Goal: Task Accomplishment & Management: Complete application form

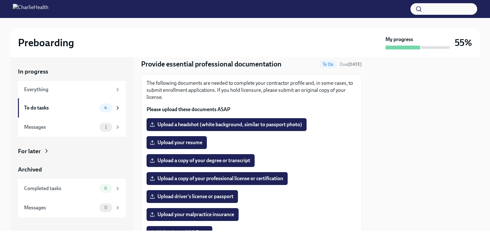
scroll to position [24, 0]
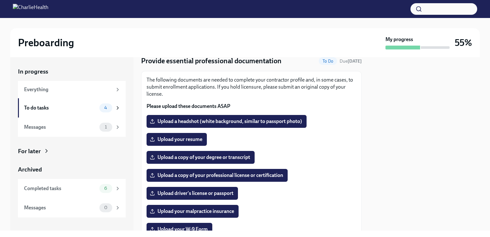
click at [351, 104] on div "The following documents are needed to complete your contractor profile and, in …" at bounding box center [251, 190] width 221 height 238
click at [202, 143] on label "Upload your resume" at bounding box center [177, 139] width 60 height 13
click at [0, 0] on input "Upload your resume" at bounding box center [0, 0] width 0 height 0
drag, startPoint x: 355, startPoint y: 152, endPoint x: 353, endPoint y: 174, distance: 22.9
click at [353, 174] on div "The following documents are needed to complete your contractor profile and, in …" at bounding box center [251, 190] width 221 height 238
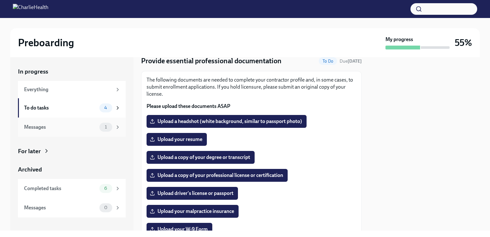
click at [51, 130] on div "Messages" at bounding box center [60, 126] width 73 height 7
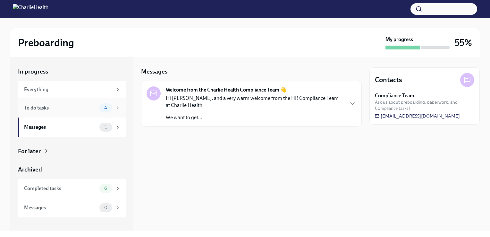
click at [47, 110] on div "To do tasks" at bounding box center [60, 107] width 73 height 7
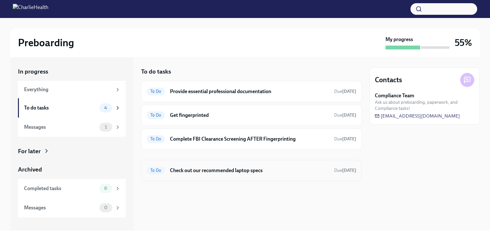
click at [265, 169] on h6 "Check out our recommended laptop specs" at bounding box center [249, 170] width 159 height 7
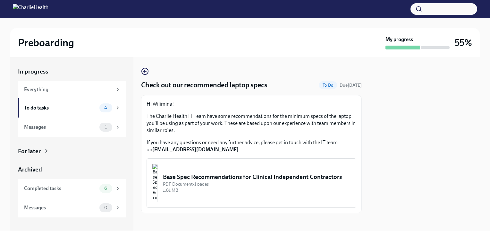
scroll to position [3, 0]
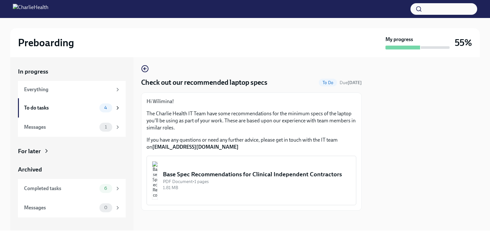
click at [246, 177] on div "Base Spec Recommendations for Clinical Independent Contractors" at bounding box center [257, 174] width 188 height 8
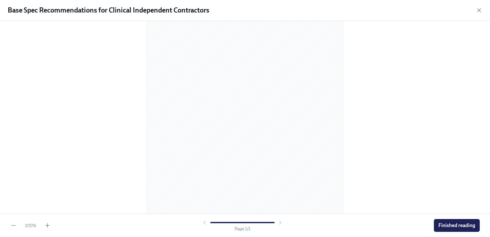
scroll to position [67, 0]
click at [459, 223] on span "Finished reading" at bounding box center [456, 225] width 37 height 6
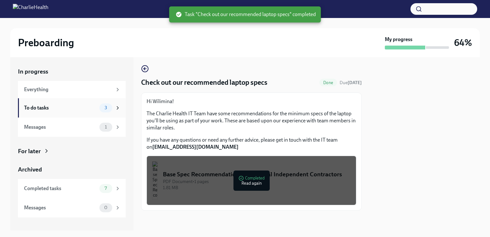
click at [52, 108] on div "To do tasks" at bounding box center [60, 107] width 73 height 7
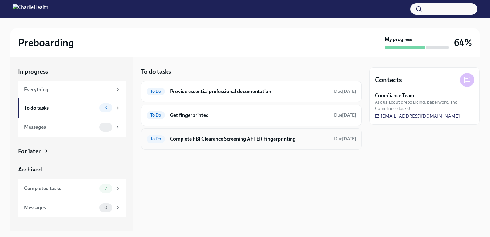
click at [185, 136] on h6 "Complete FBI Clearance Screening AFTER Fingerprinting" at bounding box center [249, 138] width 159 height 7
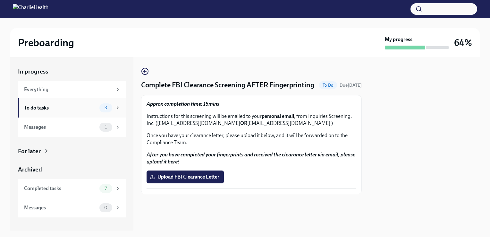
click at [61, 110] on div "To do tasks" at bounding box center [60, 107] width 73 height 7
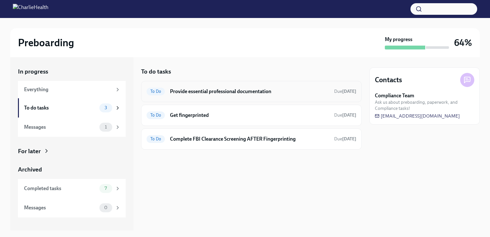
click at [191, 90] on h6 "Provide essential professional documentation" at bounding box center [249, 91] width 159 height 7
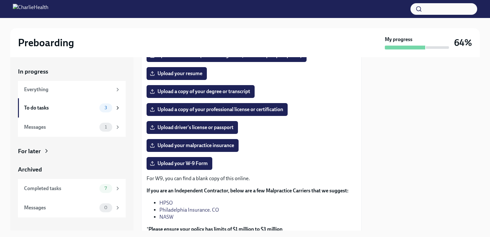
scroll to position [90, 0]
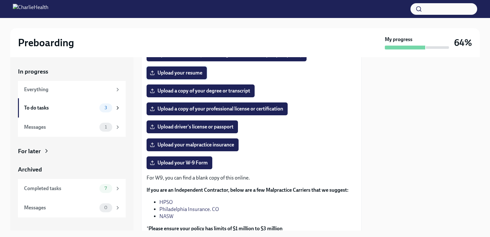
click at [186, 75] on span "Upload your resume" at bounding box center [176, 73] width 51 height 6
click at [0, 0] on input "Upload your resume" at bounding box center [0, 0] width 0 height 0
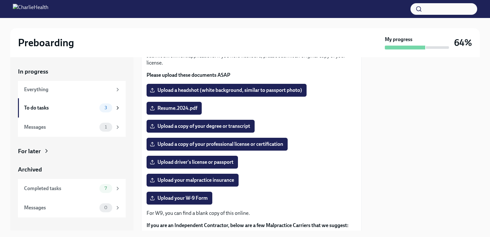
scroll to position [64, 0]
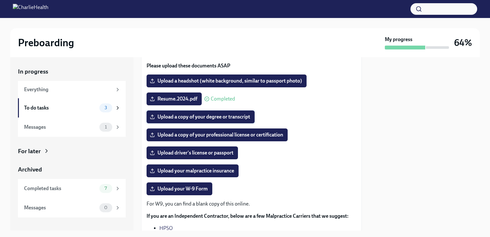
click at [199, 120] on span "Upload a copy of your degree or transcript" at bounding box center [200, 116] width 99 height 6
click at [0, 0] on input "Upload a copy of your degree or transcript" at bounding box center [0, 0] width 0 height 0
click at [197, 157] on label "Upload driver's license or passport" at bounding box center [192, 152] width 91 height 13
click at [0, 0] on input "Upload driver's license or passport" at bounding box center [0, 0] width 0 height 0
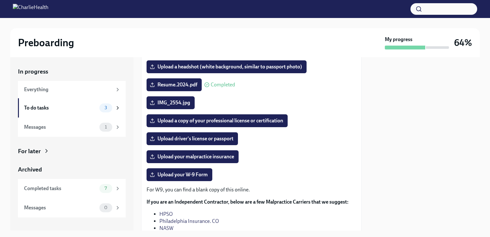
scroll to position [85, 0]
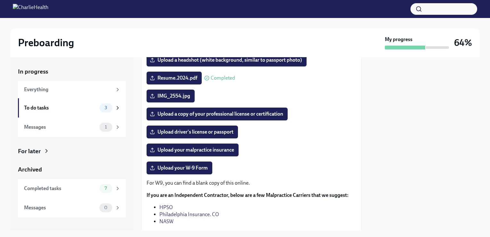
drag, startPoint x: 356, startPoint y: 141, endPoint x: 351, endPoint y: 101, distance: 39.7
click at [351, 101] on div "The following documents are needed to complete your contractor profile and, in …" at bounding box center [251, 129] width 221 height 238
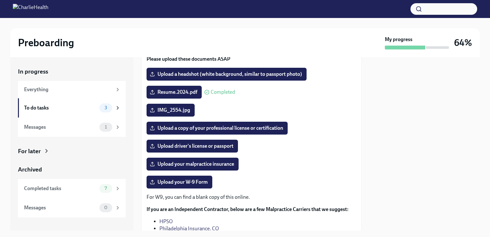
scroll to position [73, 0]
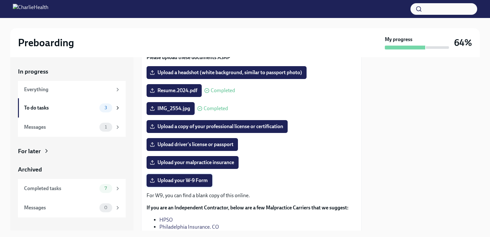
click at [174, 182] on span "Upload your W-9 Form" at bounding box center [179, 180] width 57 height 6
click at [0, 0] on input "Upload your W-9 Form" at bounding box center [0, 0] width 0 height 0
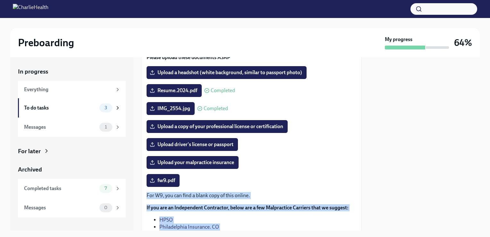
drag, startPoint x: 365, startPoint y: 137, endPoint x: 365, endPoint y: 121, distance: 15.7
click at [365, 121] on div "In progress Everything To do tasks 3 Messages 1 For later Archived Completed ta…" at bounding box center [244, 143] width 469 height 173
click at [268, 193] on p "For W9, you can find a blank copy of this online." at bounding box center [252, 195] width 210 height 7
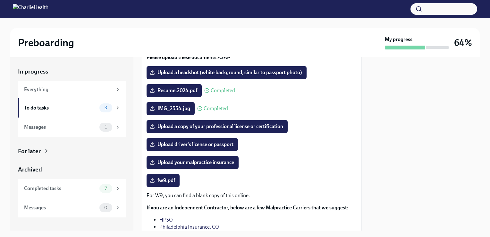
drag, startPoint x: 192, startPoint y: 184, endPoint x: 195, endPoint y: 186, distance: 3.6
click at [195, 186] on div "fw9.pdf" at bounding box center [252, 180] width 210 height 13
click at [353, 145] on div "The following documents are needed to complete your contractor profile and, in …" at bounding box center [251, 141] width 221 height 238
click at [178, 74] on span "Upload a headshot (white background, similar to passport photo)" at bounding box center [226, 72] width 151 height 6
click at [0, 0] on input "Upload a headshot (white background, similar to passport photo)" at bounding box center [0, 0] width 0 height 0
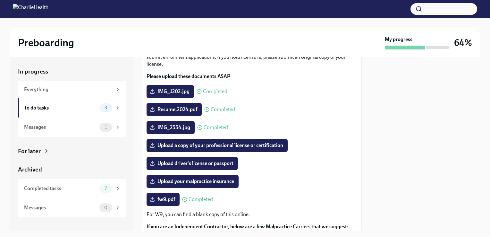
scroll to position [39, 0]
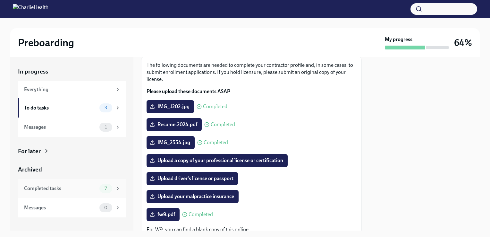
click at [103, 188] on span "7" at bounding box center [106, 188] width 10 height 5
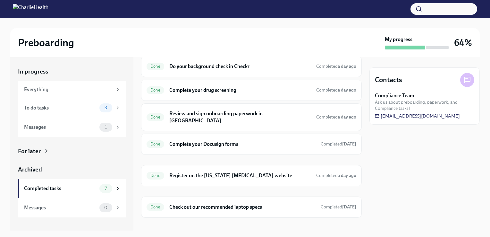
scroll to position [44, 0]
